Goal: Information Seeking & Learning: Learn about a topic

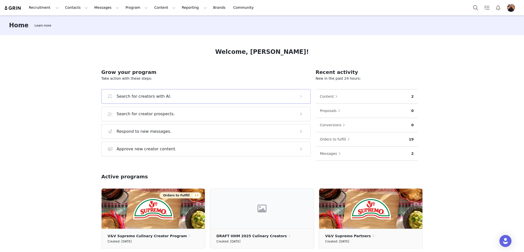
scroll to position [50, 0]
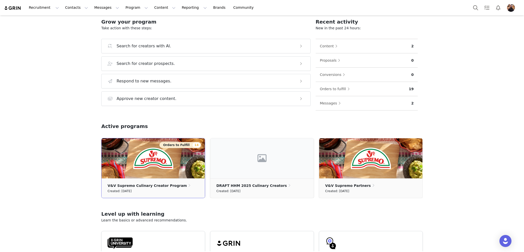
click at [131, 167] on img at bounding box center [153, 159] width 103 height 40
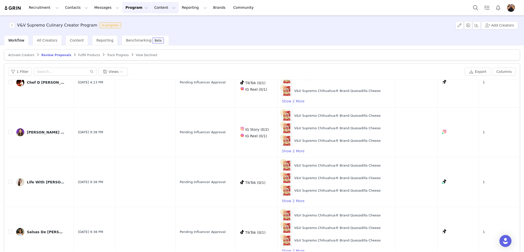
click at [151, 9] on button "Content Content" at bounding box center [164, 7] width 27 height 11
click at [181, 8] on button "Reporting Reporting" at bounding box center [194, 7] width 31 height 11
click at [151, 9] on button "Content Content" at bounding box center [164, 7] width 27 height 11
click at [154, 31] on p "Media Library" at bounding box center [157, 31] width 24 height 5
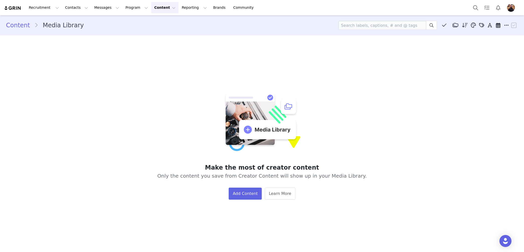
click at [151, 6] on button "Content Content" at bounding box center [164, 7] width 27 height 11
click at [159, 22] on p "Creator Content" at bounding box center [159, 22] width 28 height 5
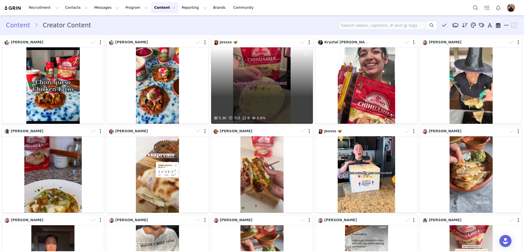
click at [263, 66] on div "5.3K 315 6 0.6%" at bounding box center [262, 85] width 102 height 77
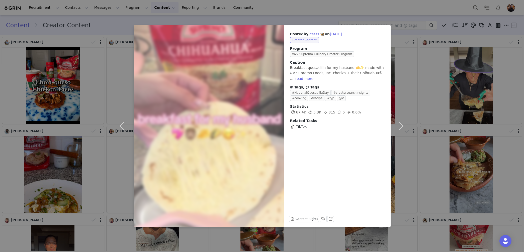
click at [449, 55] on div "Posted by [PERSON_NAME] 🦋 on [DATE] Creator Content Program V&V Supremo Culinar…" at bounding box center [262, 126] width 524 height 252
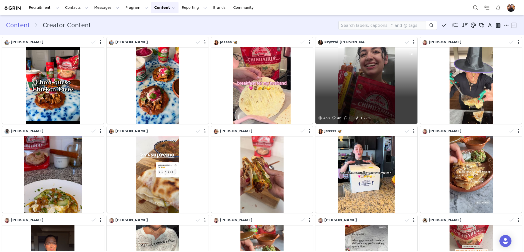
click at [383, 85] on div "468 46 11 1.77%" at bounding box center [367, 85] width 102 height 77
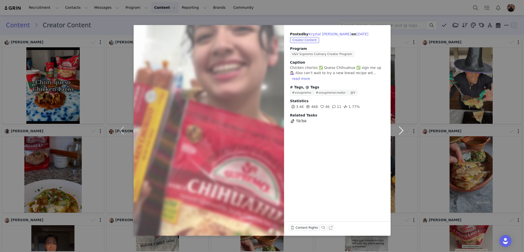
click at [410, 83] on button "button" at bounding box center [401, 130] width 21 height 211
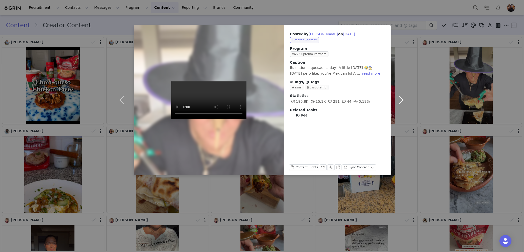
click at [407, 72] on button "button" at bounding box center [401, 100] width 21 height 151
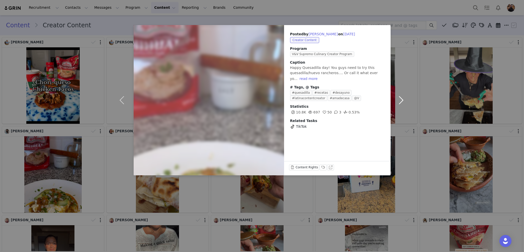
click at [406, 72] on button "button" at bounding box center [401, 100] width 21 height 151
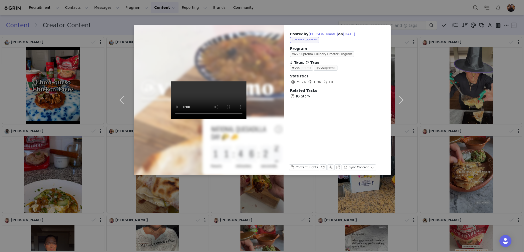
click at [408, 4] on div "Posted by [PERSON_NAME] on [DATE] Creator Content Program V&V Supremo Culinary …" at bounding box center [262, 126] width 524 height 252
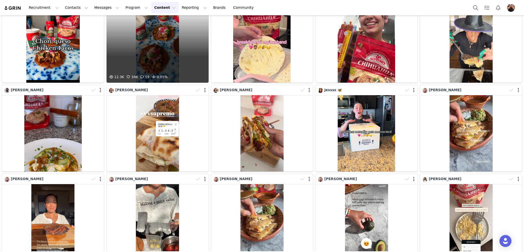
scroll to position [41, 0]
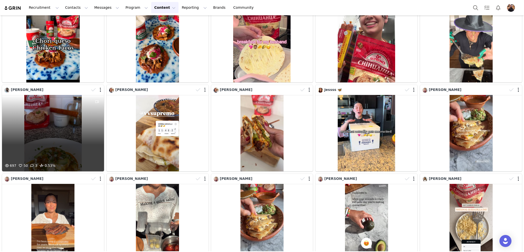
click at [56, 117] on div "697 50 3 0.53%" at bounding box center [53, 133] width 102 height 77
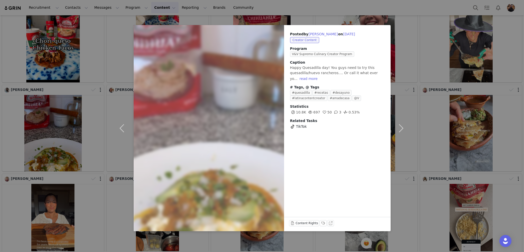
click at [419, 40] on div "Posted by [PERSON_NAME] on [DATE] Creator Content Program V&V Supremo Culinary …" at bounding box center [262, 126] width 524 height 252
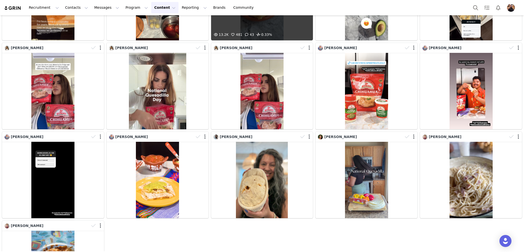
scroll to position [263, 0]
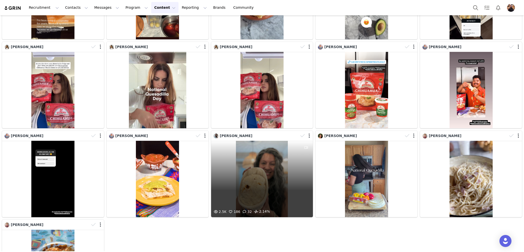
click at [266, 176] on div "2.5K 186 32 2.14%" at bounding box center [262, 179] width 102 height 77
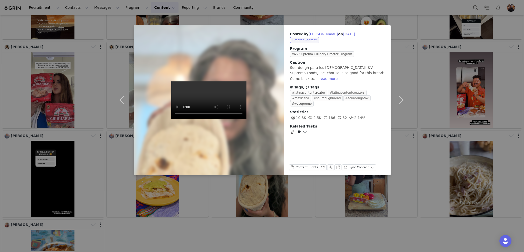
click at [324, 76] on div "Caption Sourdough para los [DEMOGRAPHIC_DATA]! &V Supremo Foods, Inc. chorizo i…" at bounding box center [337, 71] width 95 height 22
click at [231, 140] on div at bounding box center [209, 101] width 166 height 166
click at [241, 97] on video at bounding box center [208, 101] width 75 height 38
click at [196, 54] on div at bounding box center [209, 101] width 166 height 166
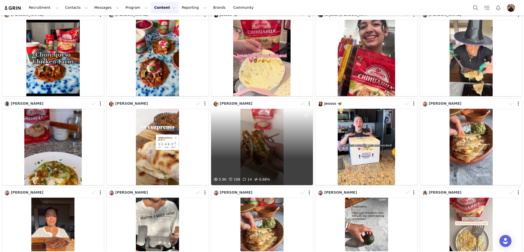
scroll to position [33, 0]
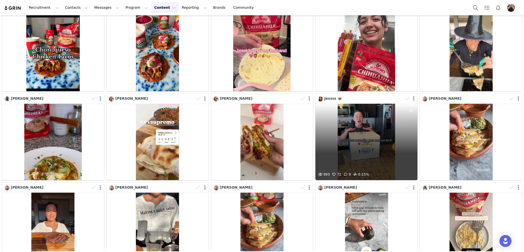
click at [376, 159] on div "993 72 9 0.15%" at bounding box center [367, 142] width 102 height 77
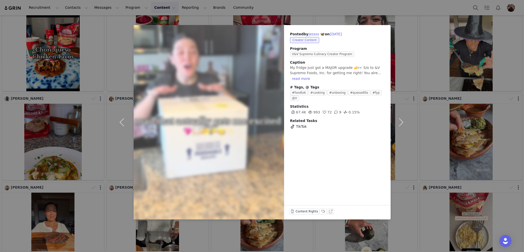
click at [415, 75] on div "Posted by Jessss 🦋 on Sep 24, 2025 Creator Content Program V&V Supremo Culinary…" at bounding box center [262, 126] width 524 height 252
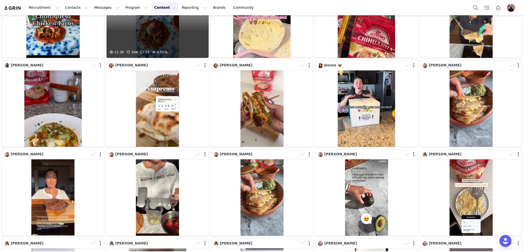
scroll to position [71, 0]
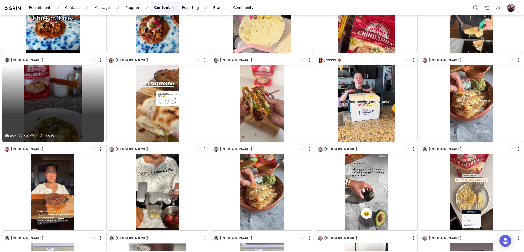
click at [46, 107] on div "697 50 3 0.53%" at bounding box center [53, 103] width 102 height 77
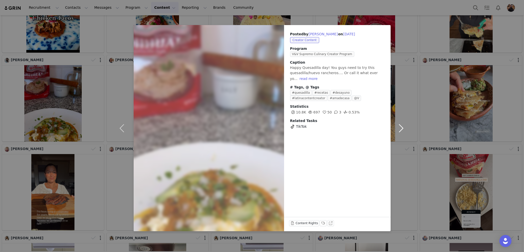
click at [403, 192] on button "button" at bounding box center [401, 128] width 21 height 207
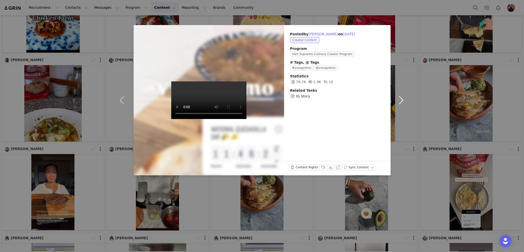
click at [405, 38] on button "button" at bounding box center [401, 100] width 21 height 151
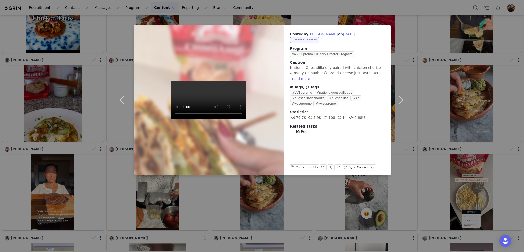
click at [111, 37] on div "Posted by Lupita Centeno on Sep 24, 2025 Creator Content Program V&V Supremo Cu…" at bounding box center [262, 126] width 524 height 252
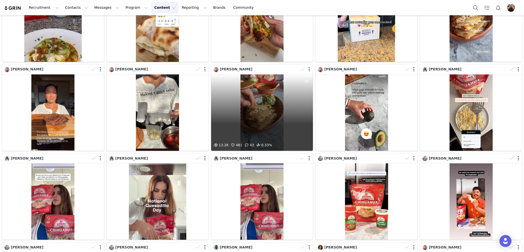
scroll to position [155, 0]
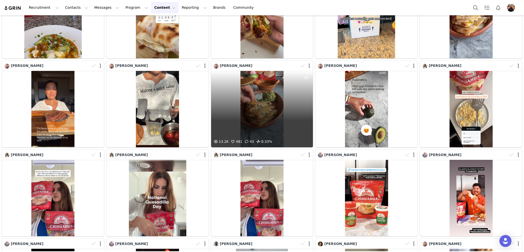
click at [259, 92] on div "13.2K 481 43 0.33%" at bounding box center [262, 109] width 102 height 77
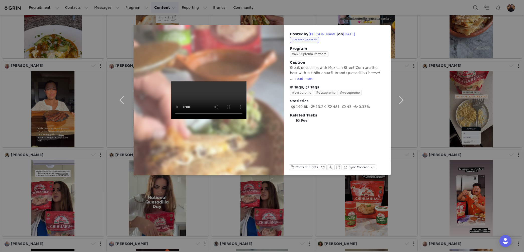
click at [426, 127] on div "Posted by Sarah McCune on Sep 24, 2025 Creator Content Program V&V Supremo Part…" at bounding box center [262, 126] width 524 height 252
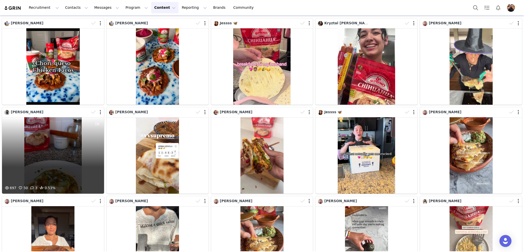
scroll to position [19, 0]
click at [63, 168] on div "697 50 3 0.53%" at bounding box center [53, 156] width 102 height 77
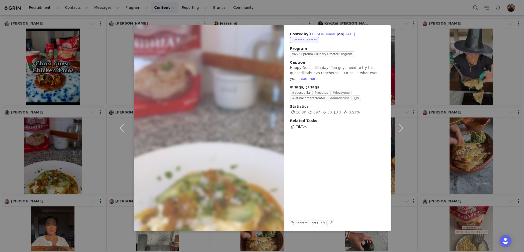
click at [87, 158] on div "Posted by [PERSON_NAME] on [DATE] Creator Content Program V&V Supremo Culinary …" at bounding box center [262, 126] width 524 height 252
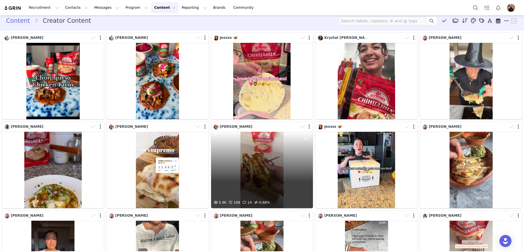
scroll to position [0, 0]
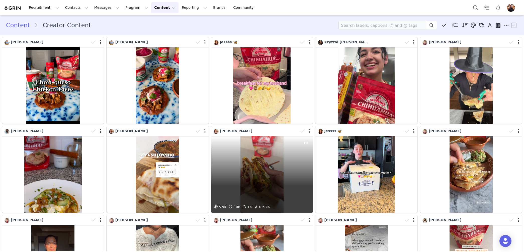
click at [284, 163] on div "5.9K 108 14 0.68%" at bounding box center [262, 175] width 102 height 77
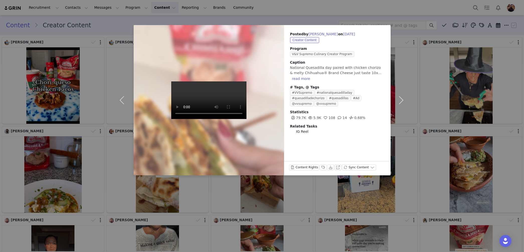
click at [201, 119] on video at bounding box center [208, 101] width 75 height 38
click at [210, 119] on video at bounding box center [208, 101] width 75 height 38
click at [305, 118] on span "79.7K" at bounding box center [298, 118] width 16 height 4
click at [304, 132] on span "IG Reel" at bounding box center [302, 131] width 13 height 5
click at [324, 34] on button "[PERSON_NAME]" at bounding box center [324, 34] width 30 height 6
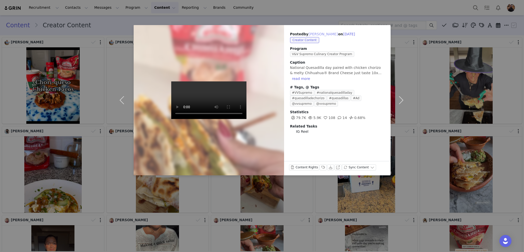
type input "[PERSON_NAME]"
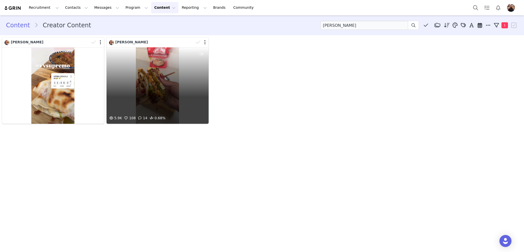
click at [175, 74] on div "5.9K 108 14 0.68%" at bounding box center [158, 85] width 102 height 77
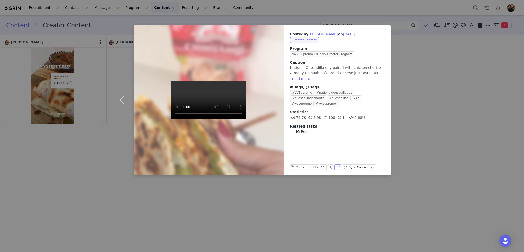
click at [337, 166] on button "View on Instagram" at bounding box center [338, 168] width 7 height 6
click at [459, 110] on div "Posted by Lupita Centeno on Sep 24, 2025 Creator Content Program V&V Supremo Cu…" at bounding box center [262, 126] width 524 height 252
